Goal: Connect with others: Connect with others

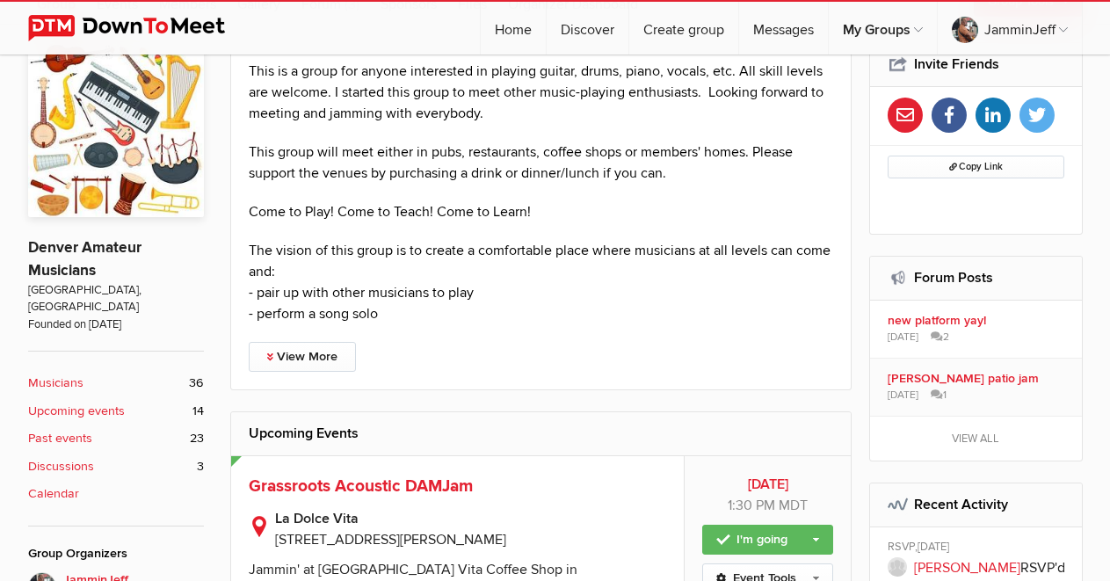
scroll to position [527, 0]
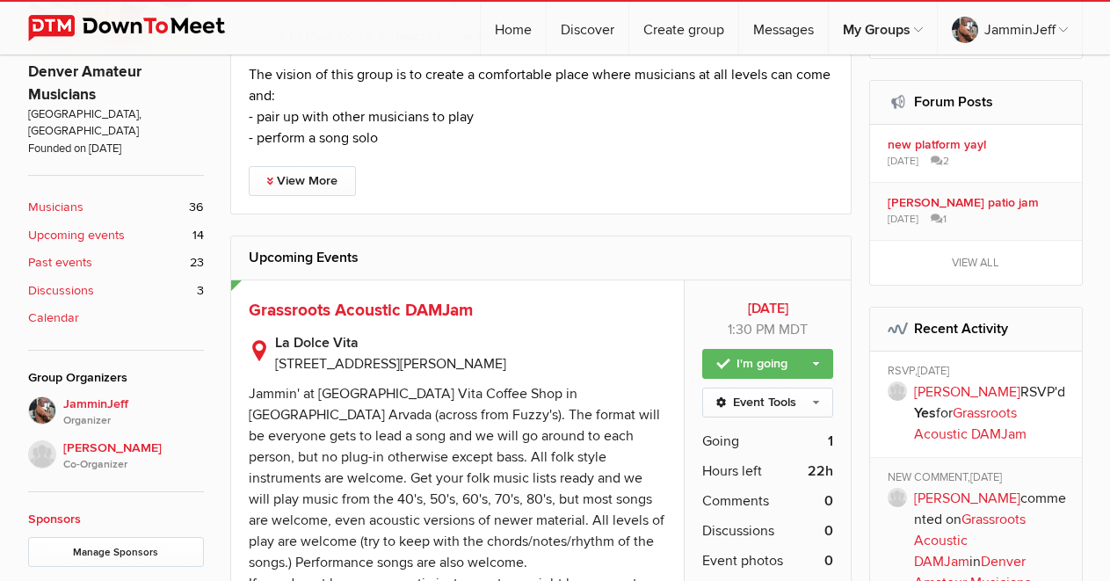
click at [70, 198] on b "Musicians" at bounding box center [55, 207] width 55 height 19
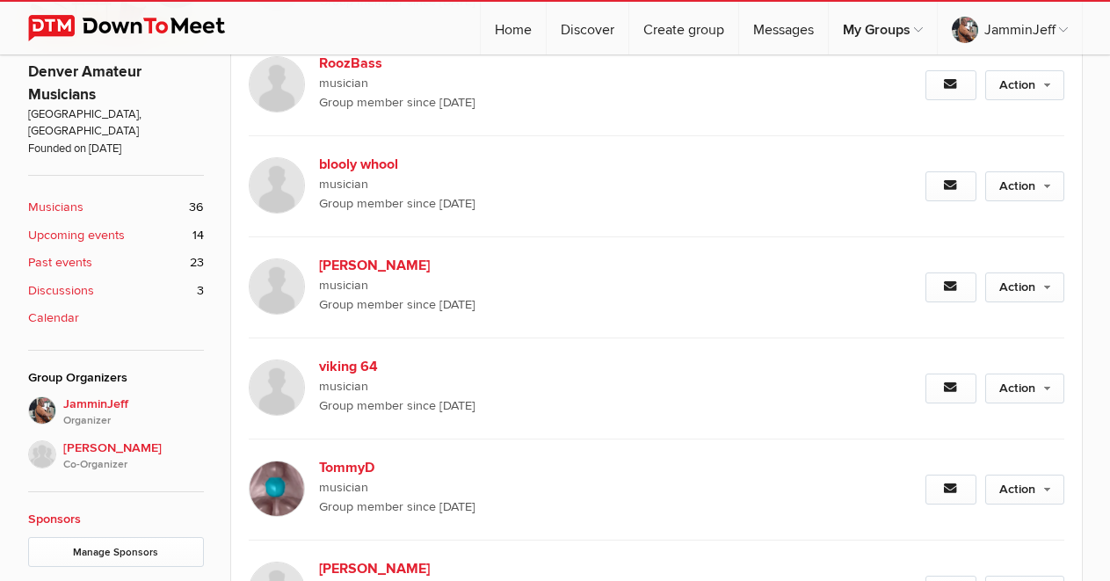
scroll to position [331, 0]
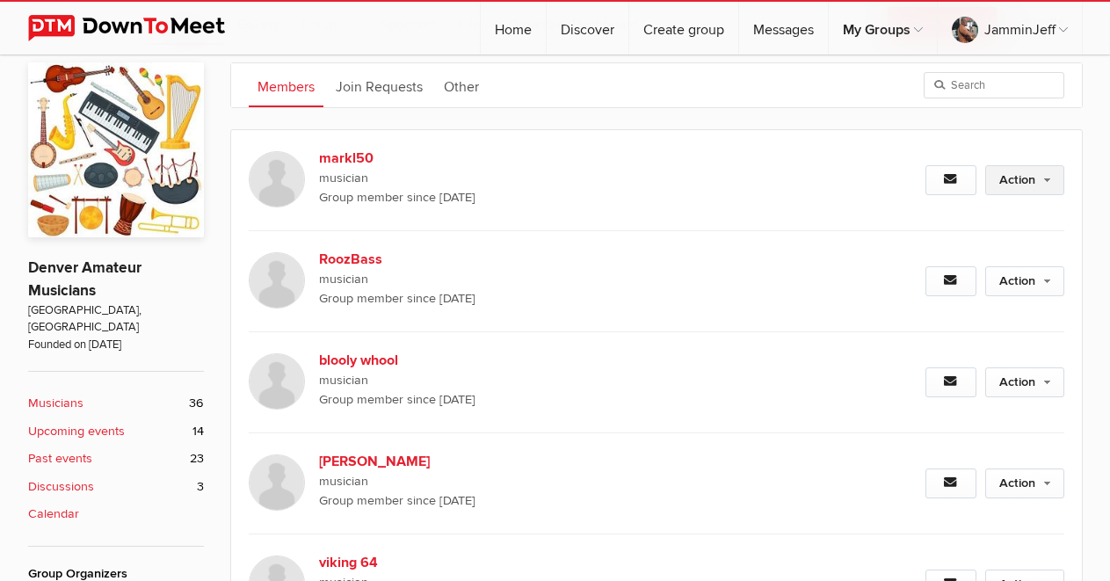
click at [1054, 186] on link "Action" at bounding box center [1024, 180] width 79 height 30
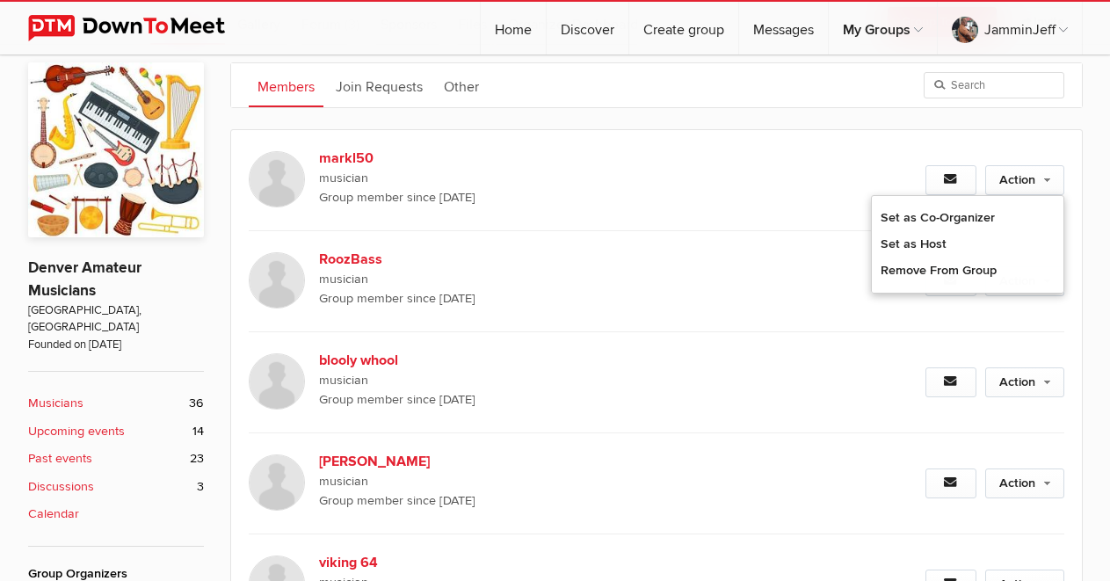
click at [709, 96] on ul "Members Join Requests Other" at bounding box center [656, 85] width 851 height 44
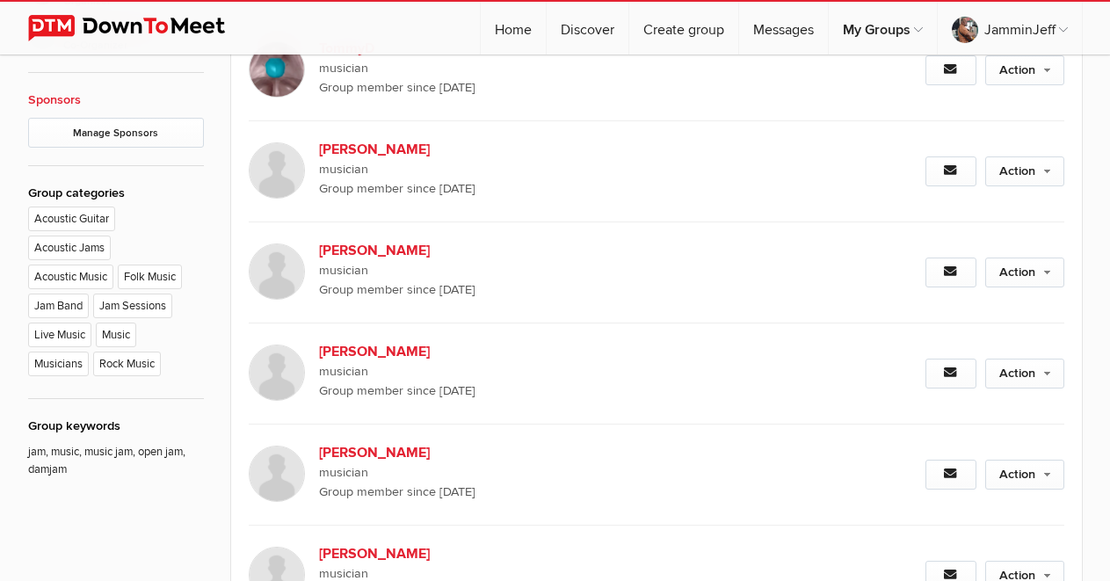
scroll to position [1034, 0]
